Goal: Navigation & Orientation: Understand site structure

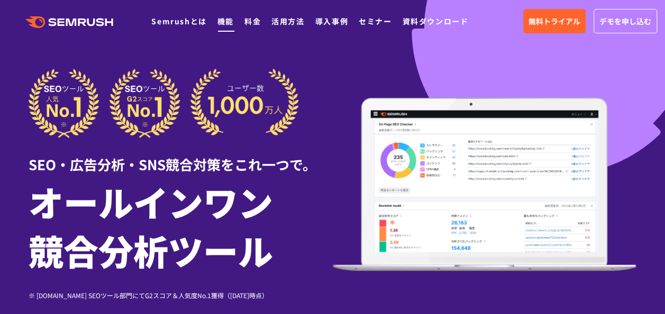
click at [224, 22] on link "機能" at bounding box center [225, 21] width 16 height 11
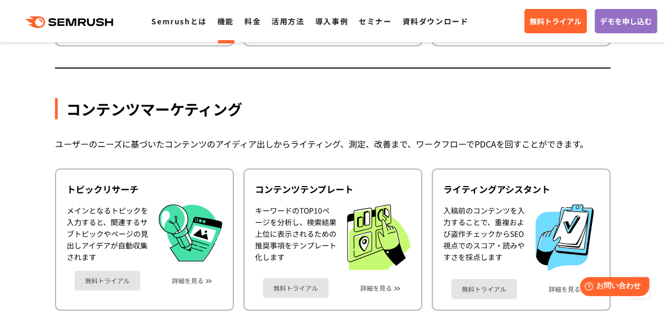
scroll to position [1322, 0]
click at [76, 21] on polygon at bounding box center [72, 22] width 11 height 7
